Goal: Information Seeking & Learning: Find specific fact

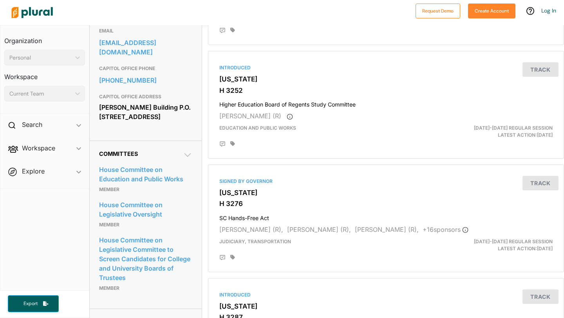
scroll to position [268, 0]
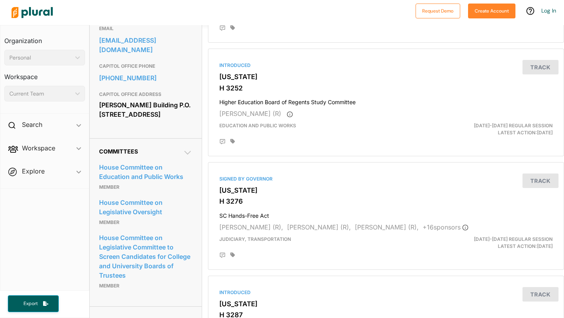
click at [184, 157] on icon at bounding box center [187, 152] width 9 height 9
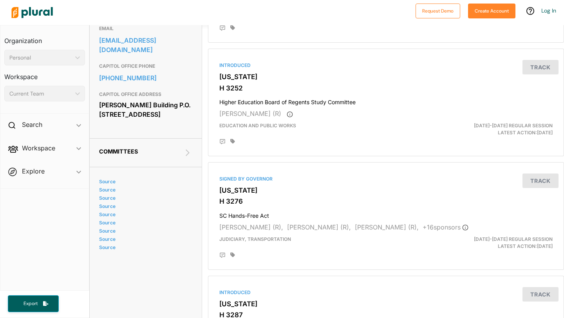
click at [184, 157] on icon at bounding box center [187, 152] width 9 height 9
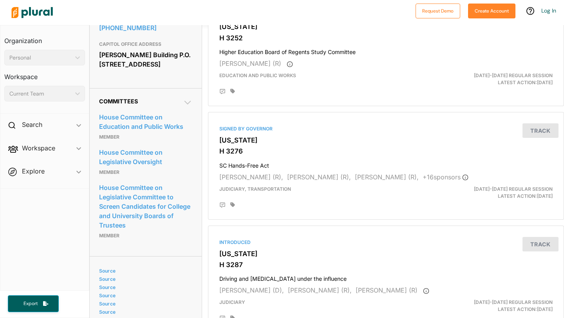
scroll to position [317, 0]
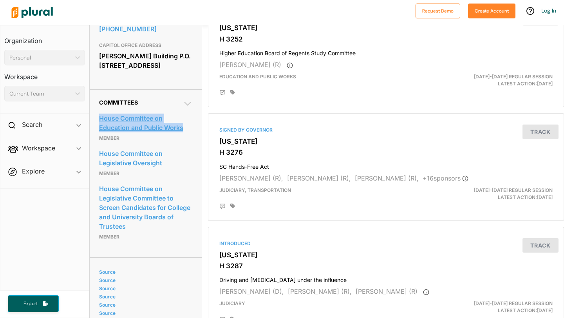
drag, startPoint x: 95, startPoint y: 120, endPoint x: 186, endPoint y: 137, distance: 92.4
click at [186, 137] on div "Committees House Committee on Education and Public Works Member House Committee…" at bounding box center [146, 173] width 112 height 168
copy link "House Committee on Education and Public Works"
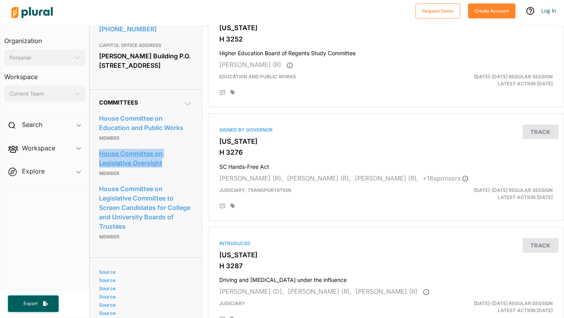
drag, startPoint x: 97, startPoint y: 156, endPoint x: 166, endPoint y: 166, distance: 70.0
click at [166, 166] on div "Committees House Committee on Education and Public Works Member House Committee…" at bounding box center [146, 173] width 112 height 168
copy link "House Committee on Legislative Oversight"
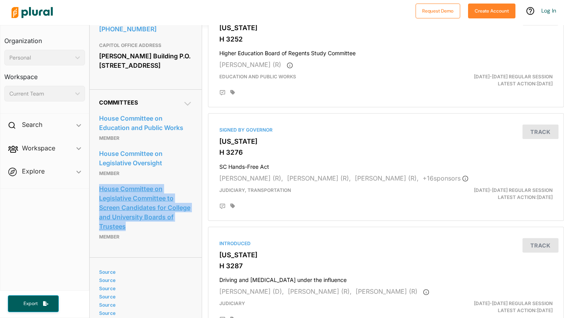
drag, startPoint x: 97, startPoint y: 188, endPoint x: 164, endPoint y: 229, distance: 78.0
click at [164, 229] on div "Committees House Committee on Education and Public Works Member House Committee…" at bounding box center [146, 173] width 112 height 168
copy link "House Committee on Legislative Committee to Screen Candidates for College and U…"
